Goal: Information Seeking & Learning: Learn about a topic

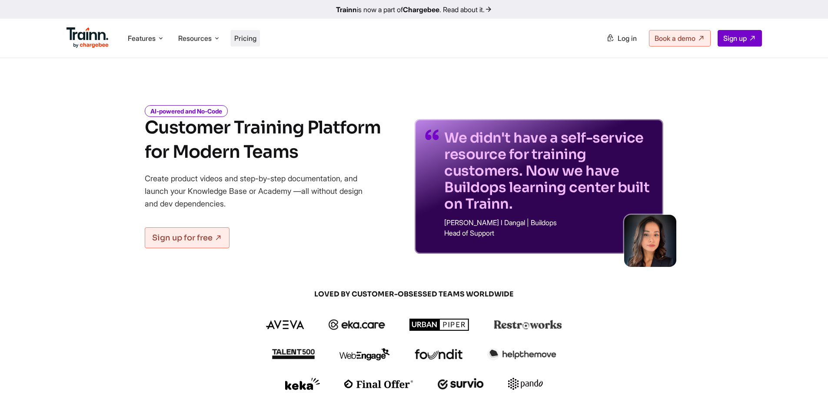
click at [244, 40] on span "Pricing" at bounding box center [245, 38] width 22 height 9
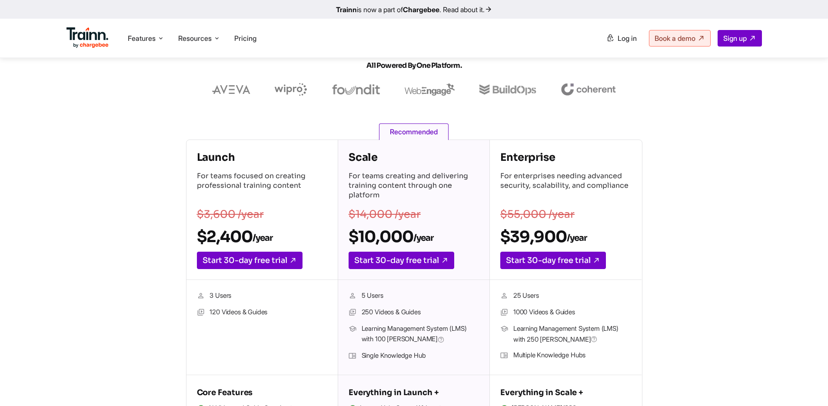
scroll to position [92, 0]
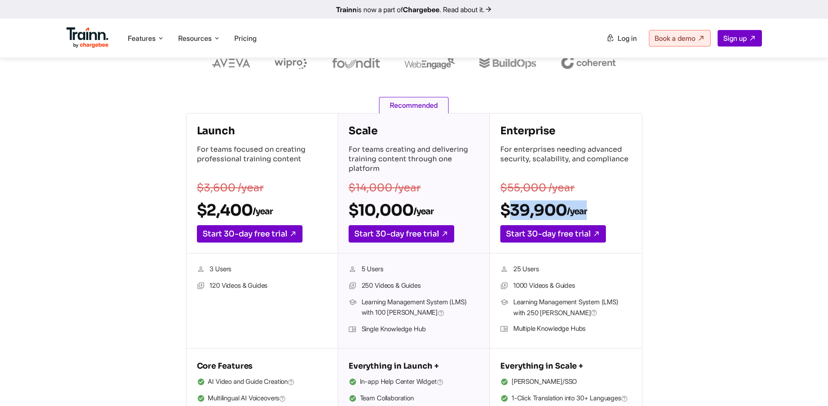
drag, startPoint x: 509, startPoint y: 211, endPoint x: 627, endPoint y: 211, distance: 118.6
click at [627, 211] on h2 "$39,900 /year" at bounding box center [565, 210] width 131 height 20
drag, startPoint x: 499, startPoint y: 209, endPoint x: 504, endPoint y: 208, distance: 5.8
click at [500, 209] on div "Enterprise For enterprises needing advanced security, scalability, and complian…" at bounding box center [566, 183] width 152 height 140
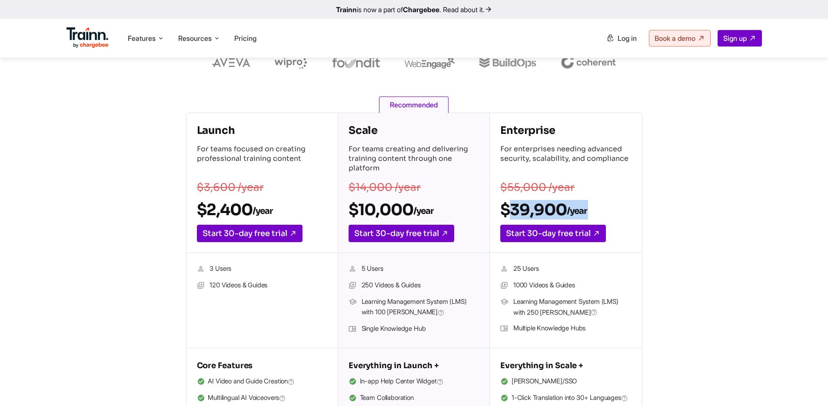
drag, startPoint x: 512, startPoint y: 208, endPoint x: 630, endPoint y: 220, distance: 117.9
click at [630, 220] on div "Enterprise For enterprises needing advanced security, scalability, and complian…" at bounding box center [566, 183] width 152 height 140
click at [549, 200] on h2 "$39,900 /year" at bounding box center [565, 210] width 131 height 20
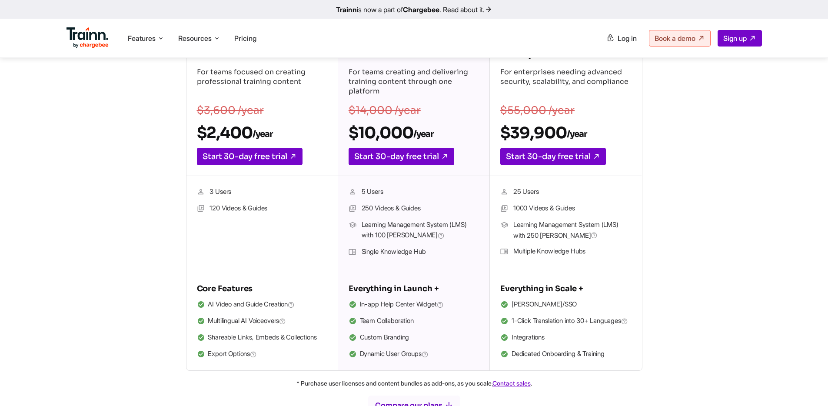
scroll to position [170, 0]
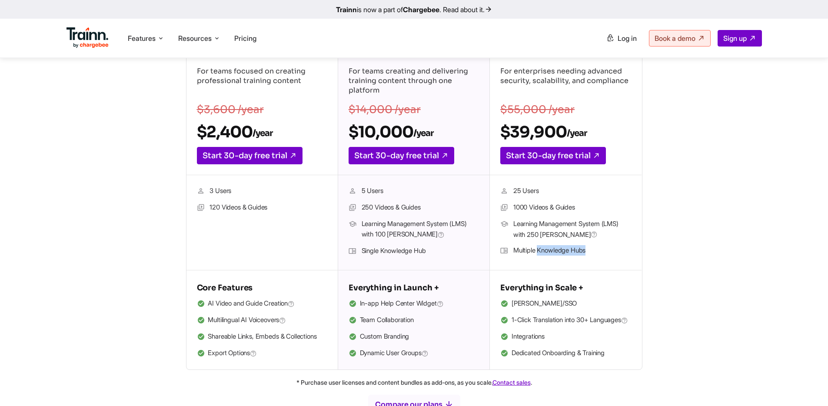
drag, startPoint x: 537, startPoint y: 249, endPoint x: 587, endPoint y: 251, distance: 49.6
click at [587, 251] on li "Multiple Knowledge Hubs" at bounding box center [565, 250] width 131 height 11
click at [569, 253] on li "Multiple Knowledge Hubs" at bounding box center [565, 250] width 131 height 11
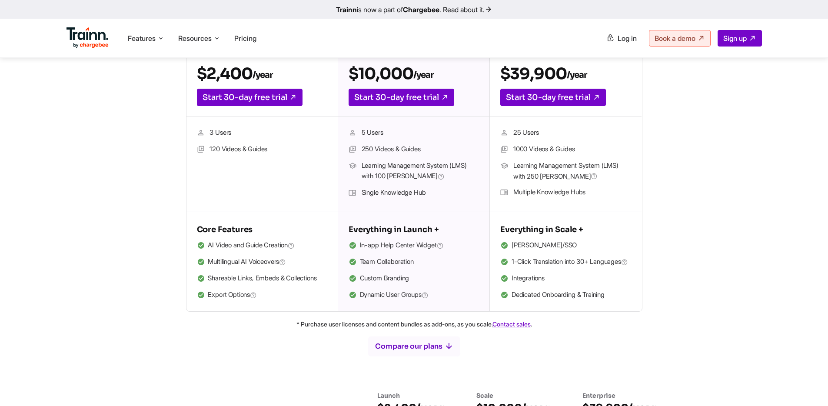
scroll to position [0, 0]
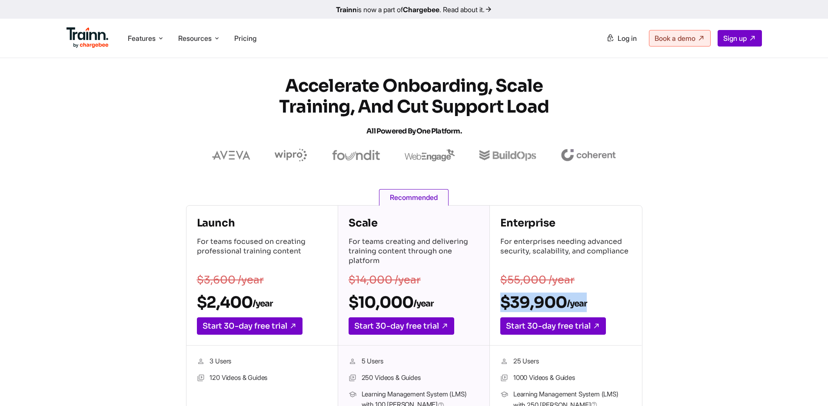
click at [611, 307] on h2 "$39,900 /year" at bounding box center [565, 302] width 131 height 20
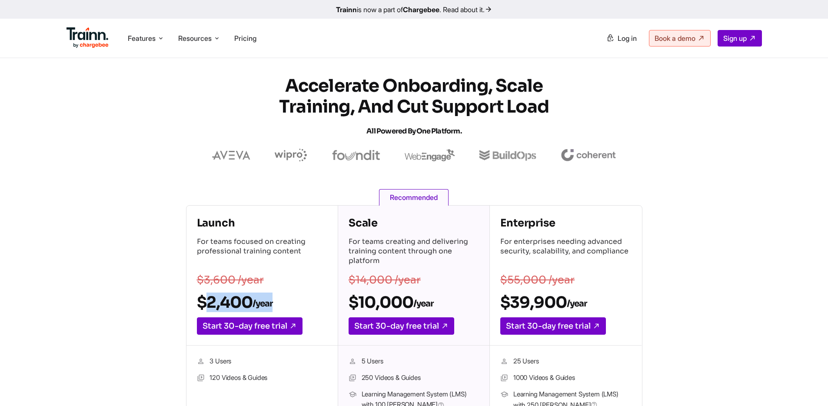
drag, startPoint x: 190, startPoint y: 304, endPoint x: 274, endPoint y: 305, distance: 84.3
click at [274, 305] on div "Launch For teams focused on creating professional training content $3,600 /year…" at bounding box center [261, 276] width 151 height 140
drag, startPoint x: 294, startPoint y: 295, endPoint x: 304, endPoint y: 263, distance: 33.5
click at [294, 295] on h2 "$2,400 /year" at bounding box center [262, 302] width 130 height 20
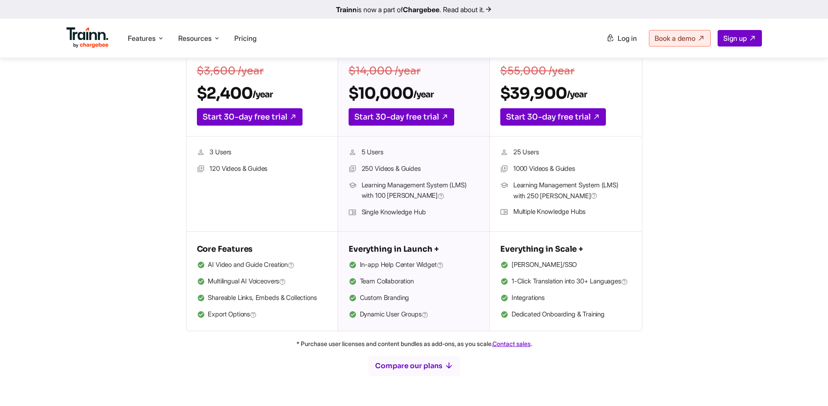
scroll to position [210, 0]
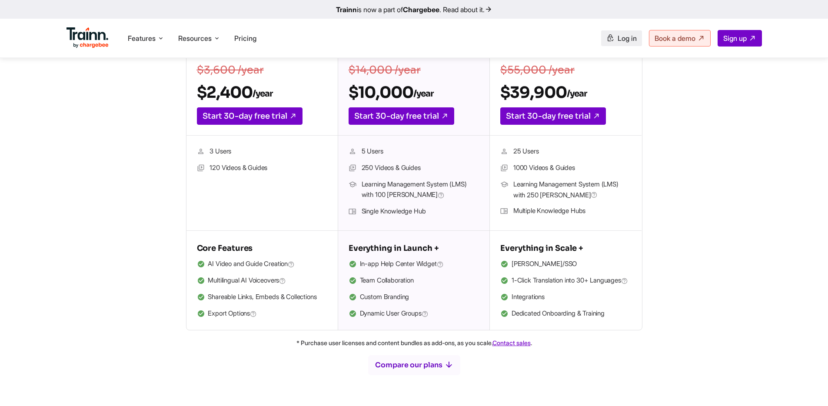
click at [624, 43] on link "Log in" at bounding box center [621, 38] width 41 height 16
